Goal: Navigation & Orientation: Understand site structure

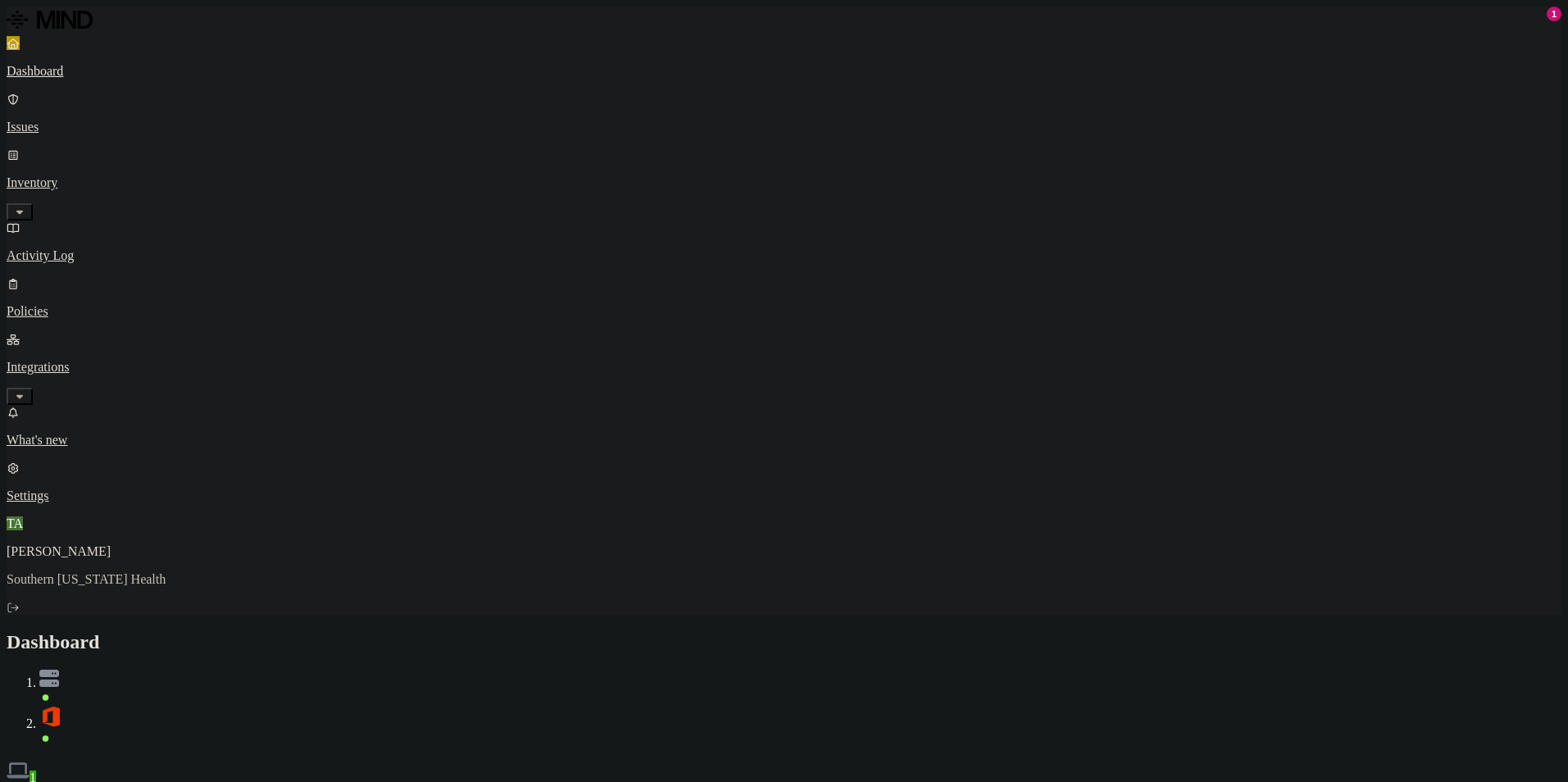
click at [127, 781] on button "Detection" at bounding box center [98, 794] width 59 height 17
click at [469, 631] on h2 "Dashboard" at bounding box center [784, 642] width 1555 height 22
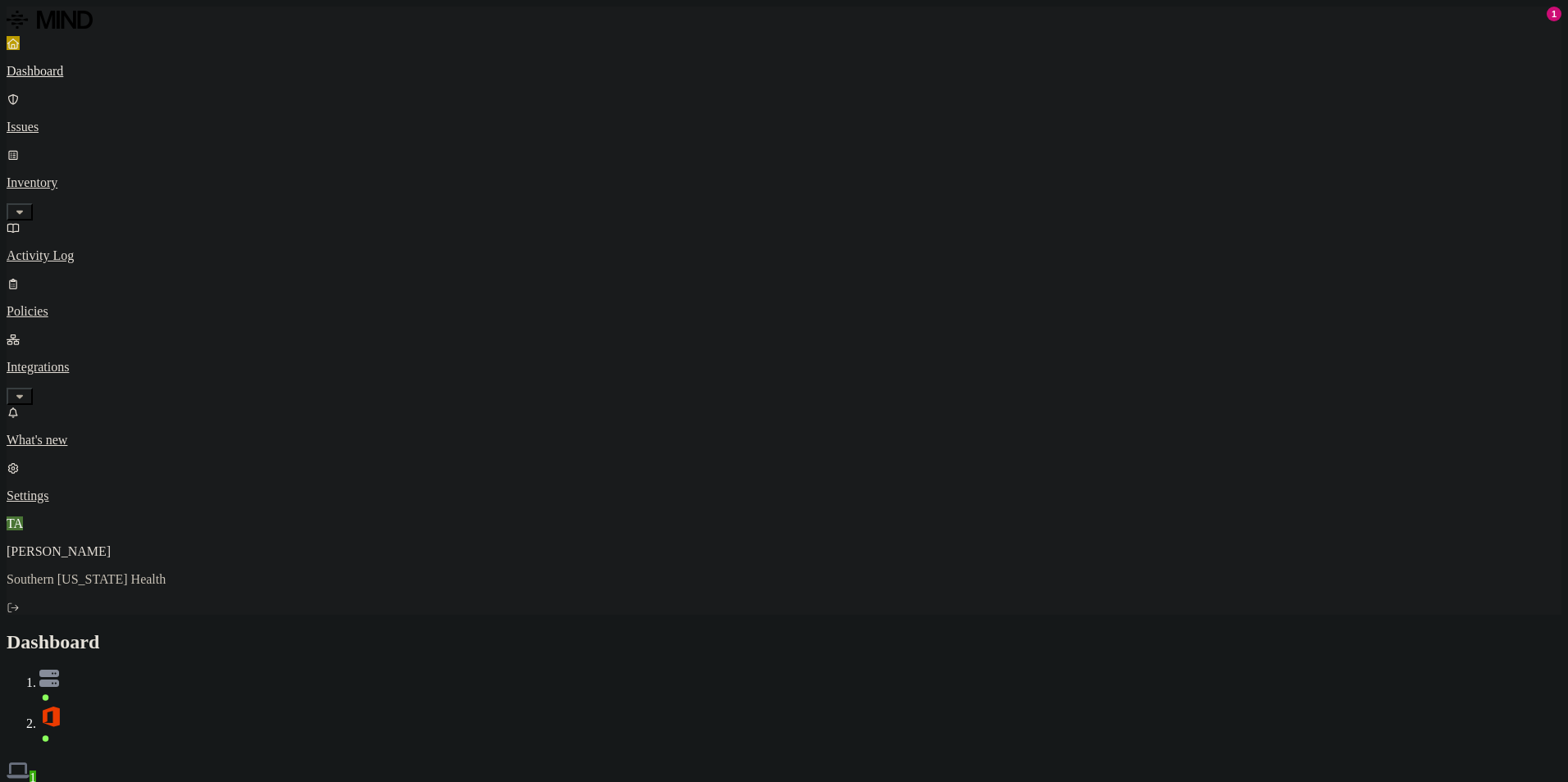
click at [193, 781] on button "Prevention" at bounding box center [160, 794] width 66 height 17
click at [127, 781] on button "Detection" at bounding box center [98, 794] width 59 height 17
click at [68, 781] on button "Discovery" at bounding box center [37, 794] width 61 height 17
drag, startPoint x: 786, startPoint y: 58, endPoint x: 771, endPoint y: 51, distance: 16.6
click at [785, 781] on div "Discovery Detection Prevention" at bounding box center [784, 794] width 1555 height 17
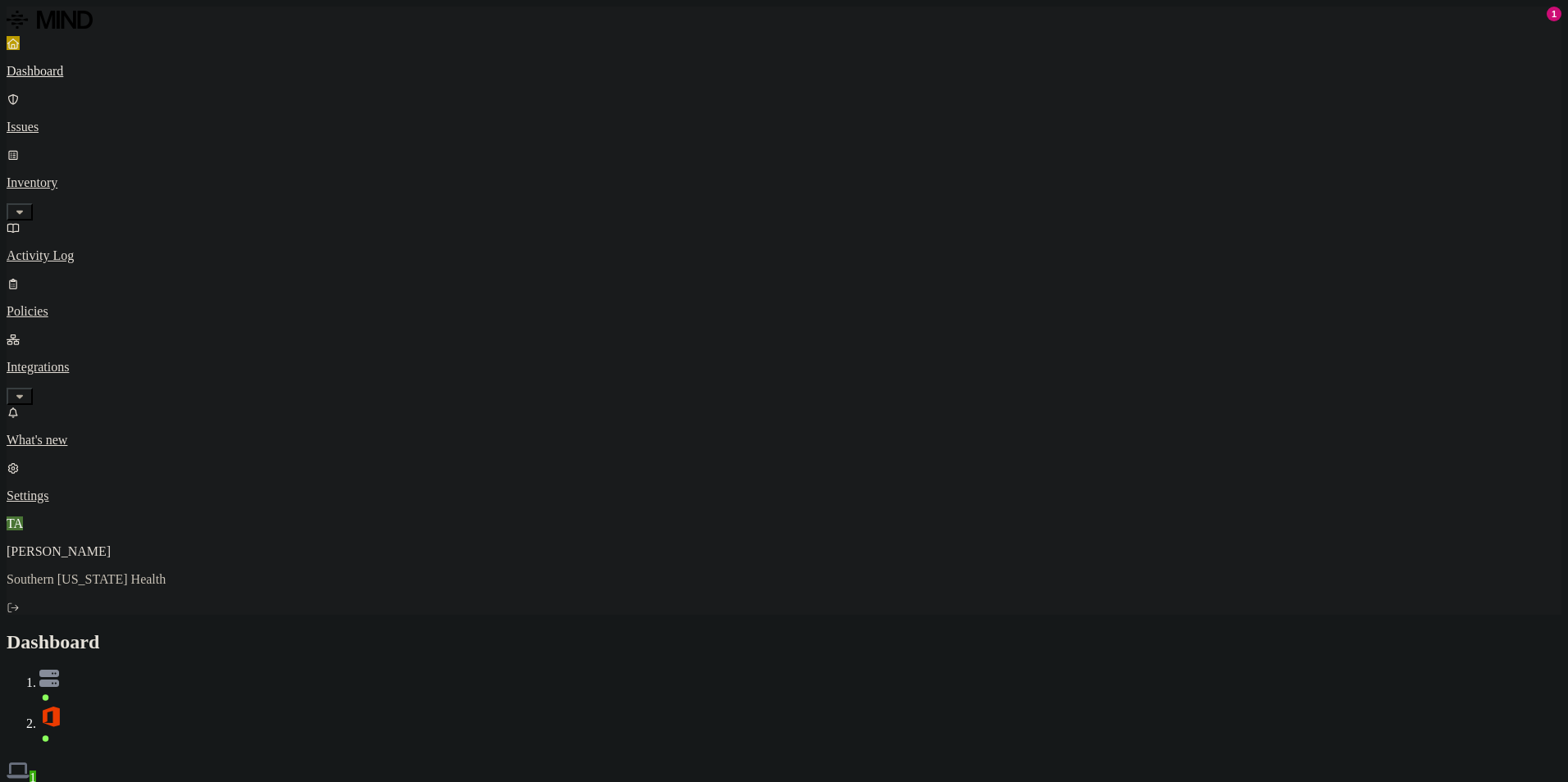
click at [633, 781] on div "Discovery Detection Prevention" at bounding box center [784, 794] width 1555 height 17
drag, startPoint x: 924, startPoint y: 57, endPoint x: 898, endPoint y: 55, distance: 26.1
click at [915, 781] on div "Discovery Detection Prevention" at bounding box center [784, 794] width 1555 height 17
drag, startPoint x: 316, startPoint y: 61, endPoint x: 348, endPoint y: 58, distance: 32.1
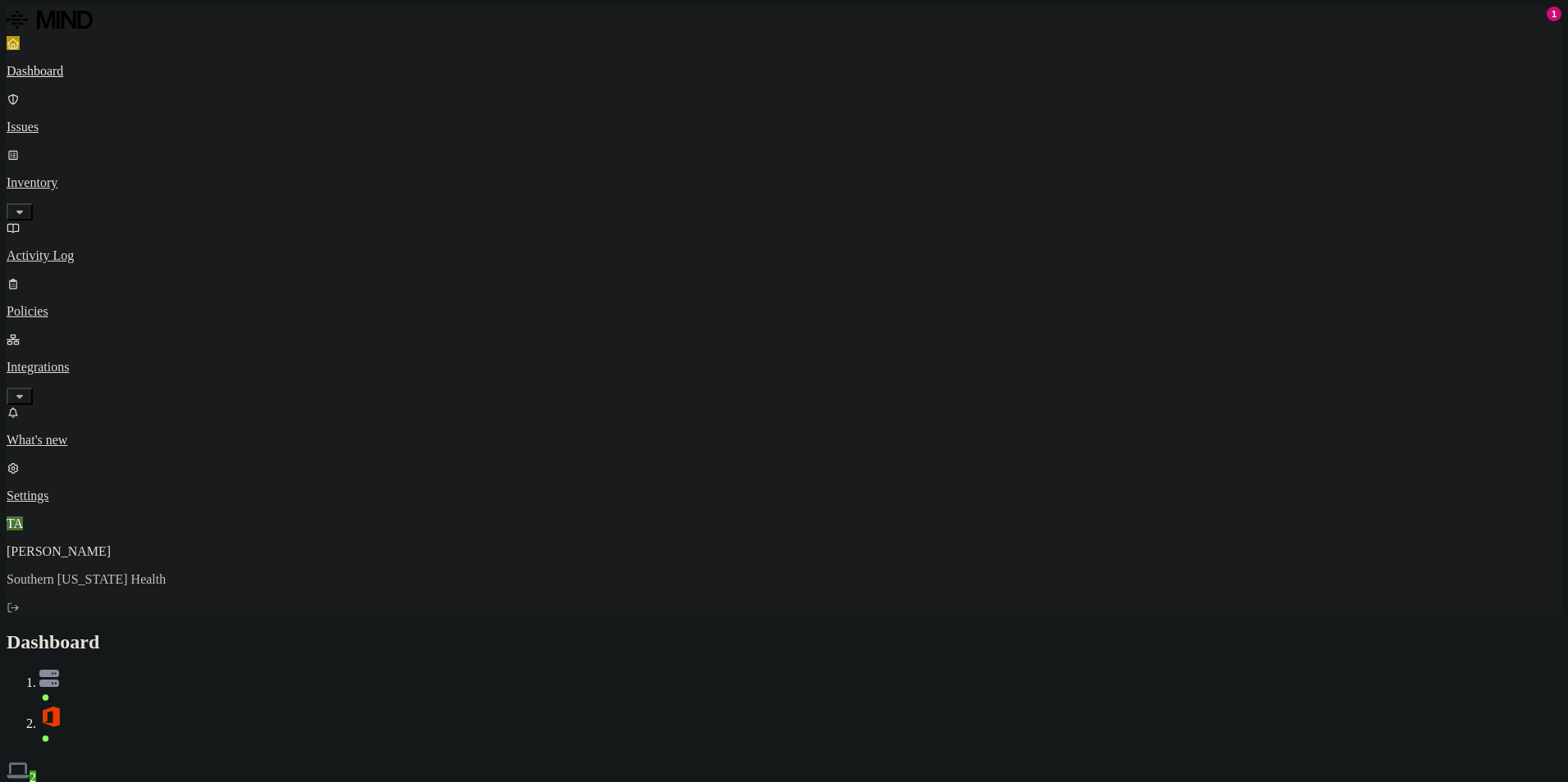
click at [127, 781] on button "Detection" at bounding box center [98, 794] width 59 height 17
click at [205, 781] on div "Discovery Detection Prevention" at bounding box center [784, 794] width 1555 height 17
click at [68, 781] on button "Discovery" at bounding box center [37, 794] width 61 height 17
drag, startPoint x: 738, startPoint y: 37, endPoint x: 746, endPoint y: 0, distance: 37.9
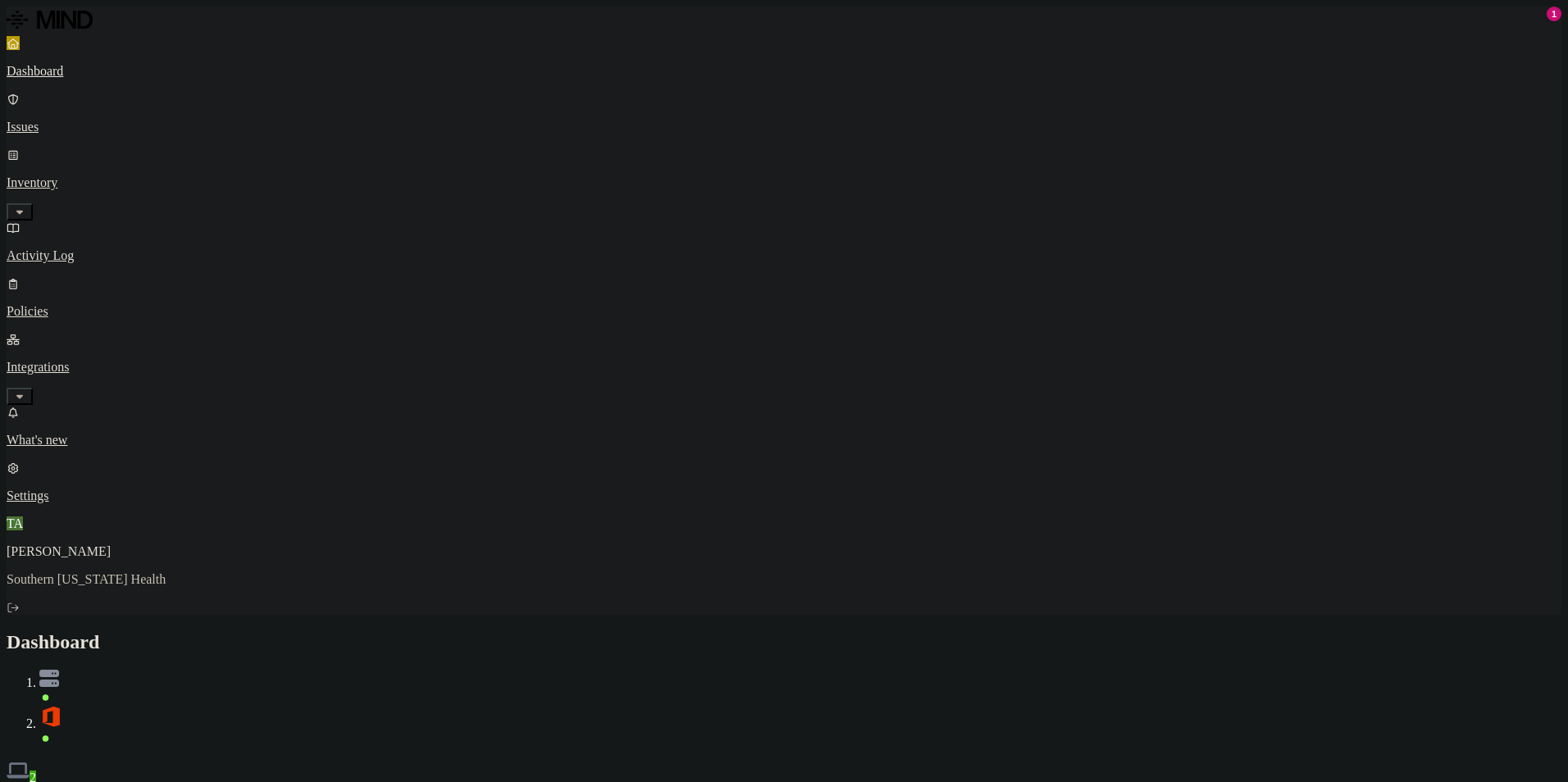
click at [740, 631] on h2 "Dashboard" at bounding box center [784, 642] width 1555 height 22
